Goal: Complete application form: Complete application form

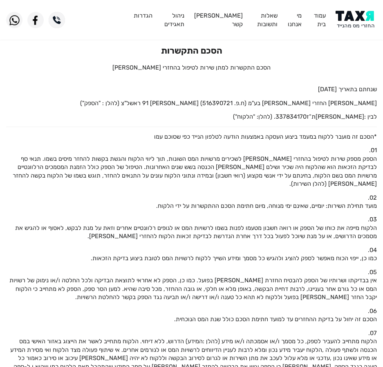
click at [343, 14] on img at bounding box center [356, 20] width 41 height 18
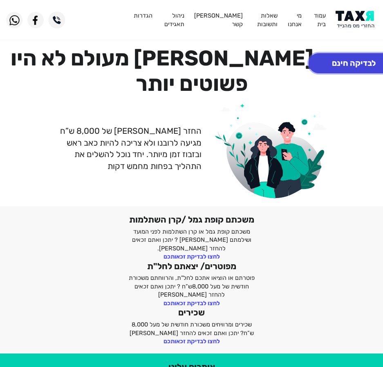
click at [348, 64] on button "לבדיקה חינם" at bounding box center [354, 63] width 90 height 20
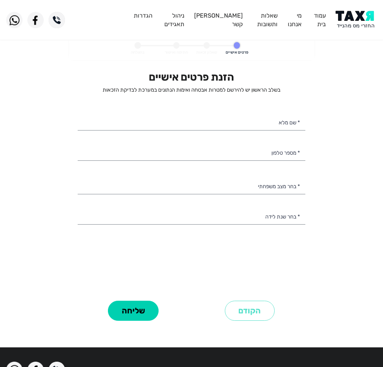
select select
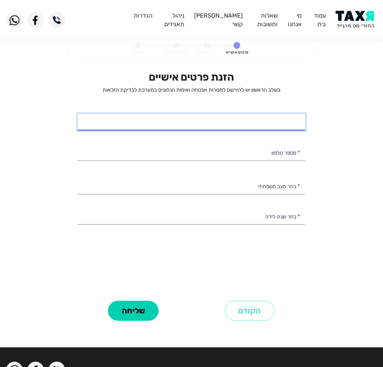
click at [277, 121] on input "* שם מלא" at bounding box center [192, 122] width 228 height 17
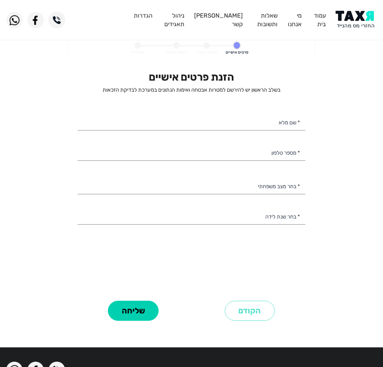
click at [233, 143] on div "הזנת פרטים אישיים בשלב הראשון יש להירשם למטרות אבטחה ואימות הנתונים במערכת לבדי…" at bounding box center [192, 184] width 228 height 227
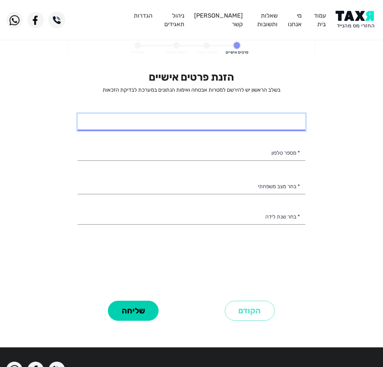
click at [251, 121] on input "* שם מלא" at bounding box center [192, 122] width 228 height 17
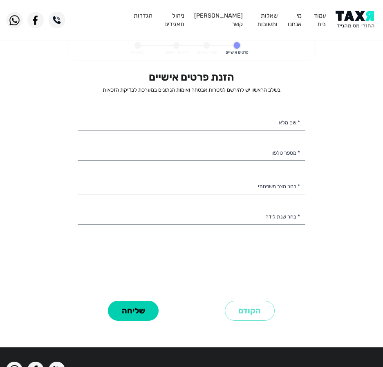
click at [293, 163] on div "הזנת פרטים אישיים בשלב הראשון יש להירשם למטרות אבטחה ואימות הנתונים במערכת לבדי…" at bounding box center [192, 184] width 228 height 227
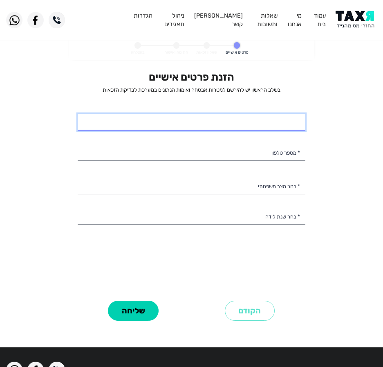
click at [243, 128] on input "* שם מלא" at bounding box center [192, 122] width 228 height 17
click at [284, 117] on input "* שם מלא" at bounding box center [192, 122] width 228 height 17
type input "[PERSON_NAME]"
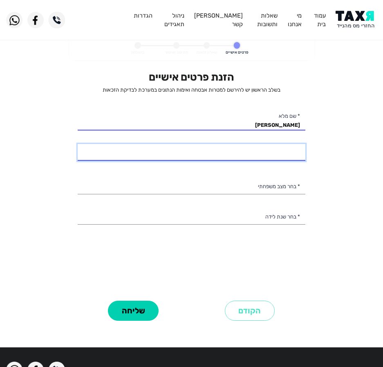
click at [268, 150] on input "* מספר טלפון" at bounding box center [192, 152] width 228 height 17
type input "052-6511411"
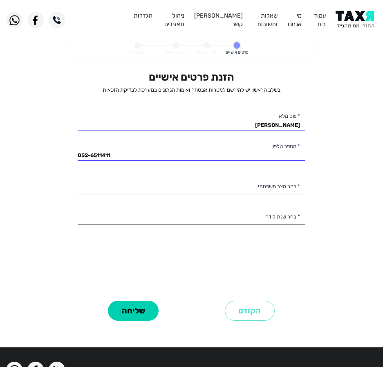
click at [202, 174] on div "הזנת פרטים אישיים בשלב הראשון יש להירשם למטרות אבטחה ואימות הנתונים במערכת לבדי…" at bounding box center [192, 184] width 228 height 227
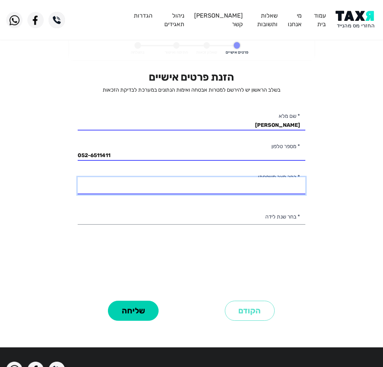
click at [201, 182] on select "רווק/ה נשוי/[PERSON_NAME]/ה אלמן/נה" at bounding box center [192, 185] width 228 height 17
select select "2: Married"
click at [78, 177] on select "רווק/ה נשוי/[PERSON_NAME]/ה אלמן/נה" at bounding box center [192, 185] width 228 height 17
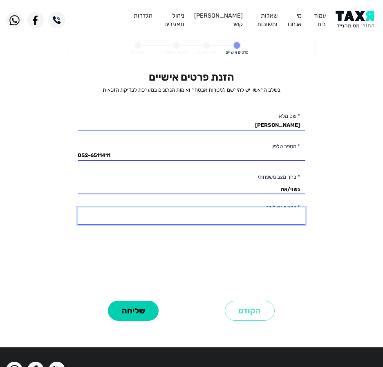
click at [233, 219] on select "2003 2002 2001 2000 1999 1998 1997 1996 1995 1994 1993 1992 1991 1990 1989 1988…" at bounding box center [192, 215] width 228 height 17
select select "9: 1995"
click at [78, 207] on select "2003 2002 2001 2000 1999 1998 1997 1996 1995 1994 1993 1992 1991 1990 1989 1988…" at bounding box center [192, 215] width 228 height 17
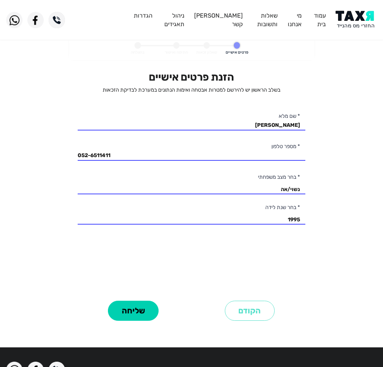
click at [104, 308] on div "שליחה" at bounding box center [133, 310] width 117 height 25
click at [119, 307] on button "שליחה" at bounding box center [133, 310] width 51 height 20
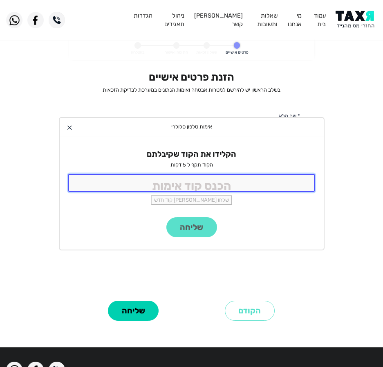
click at [239, 181] on input "tel" at bounding box center [191, 183] width 247 height 18
type input "9988"
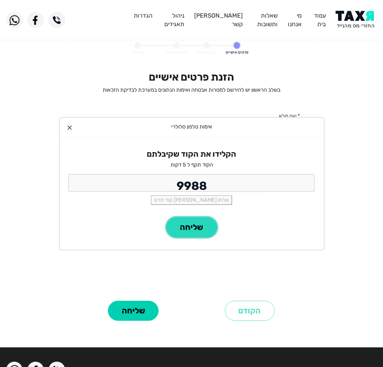
click at [184, 233] on button "שליחה" at bounding box center [191, 227] width 51 height 20
